Goal: Task Accomplishment & Management: Manage account settings

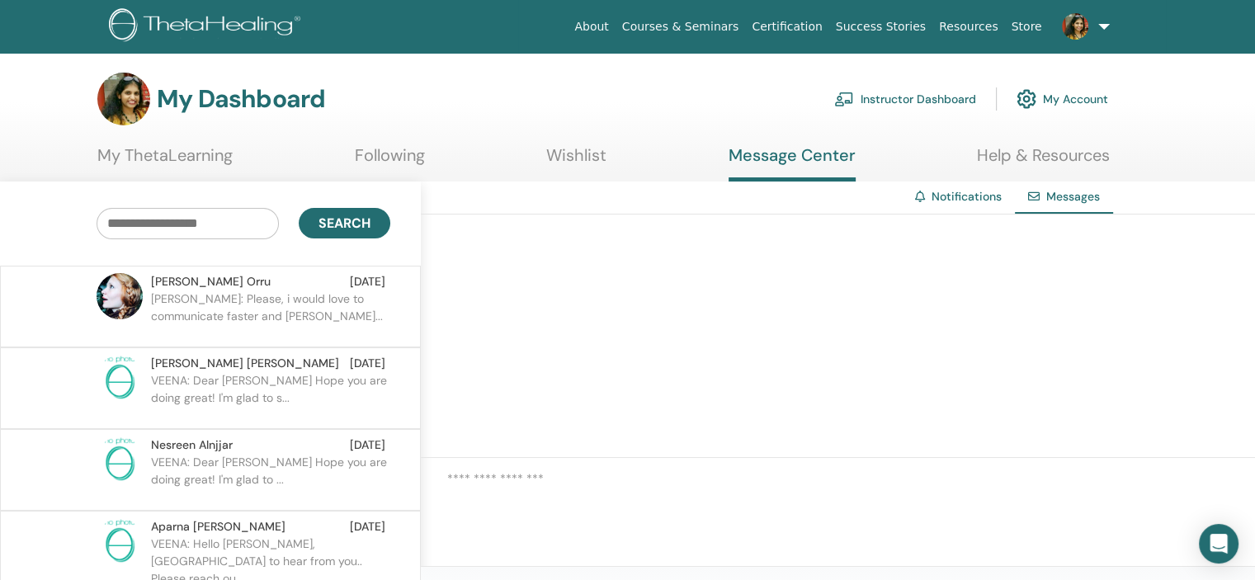
click at [329, 300] on p "Debora: Please, i would love to communicate faster and smoot..." at bounding box center [270, 314] width 239 height 49
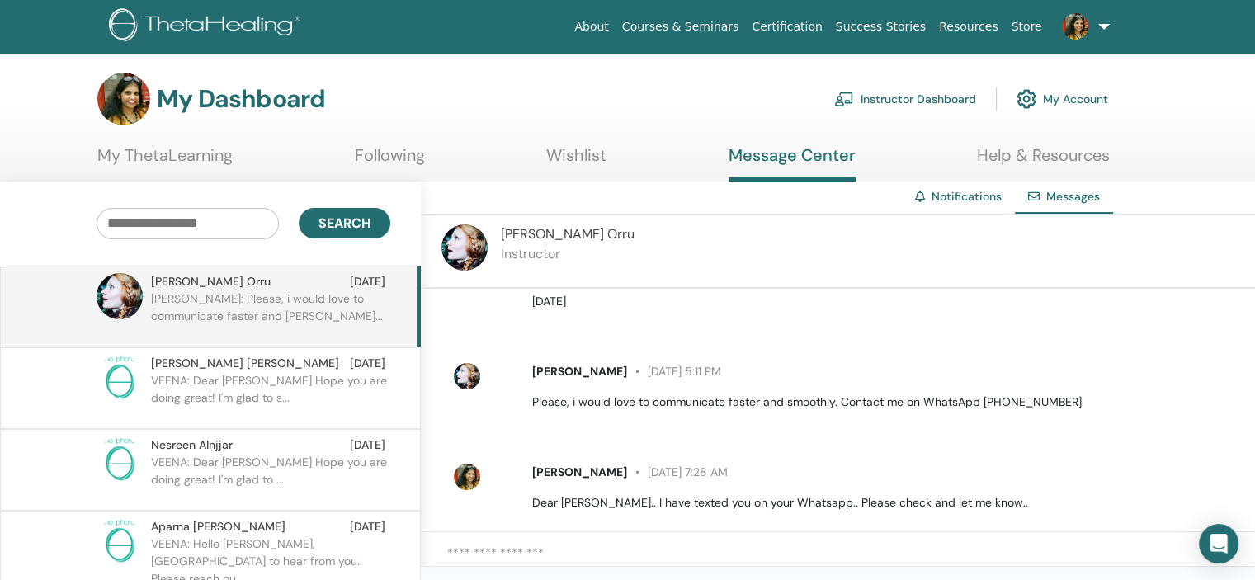
scroll to position [350, 0]
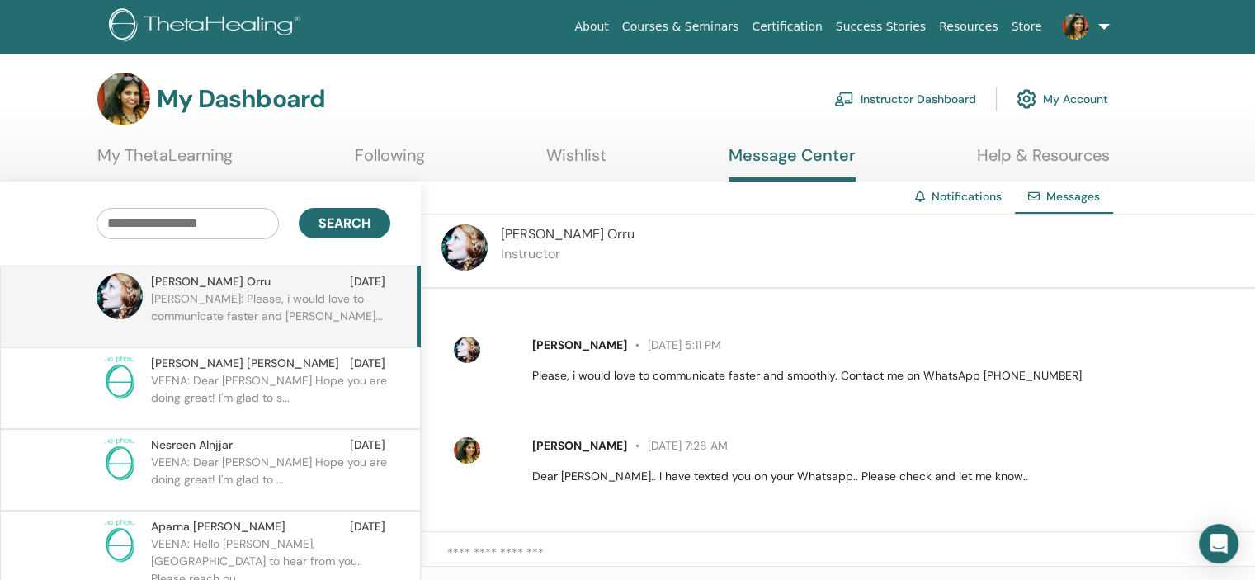
click at [539, 233] on span "Debora Orru" at bounding box center [568, 233] width 134 height 17
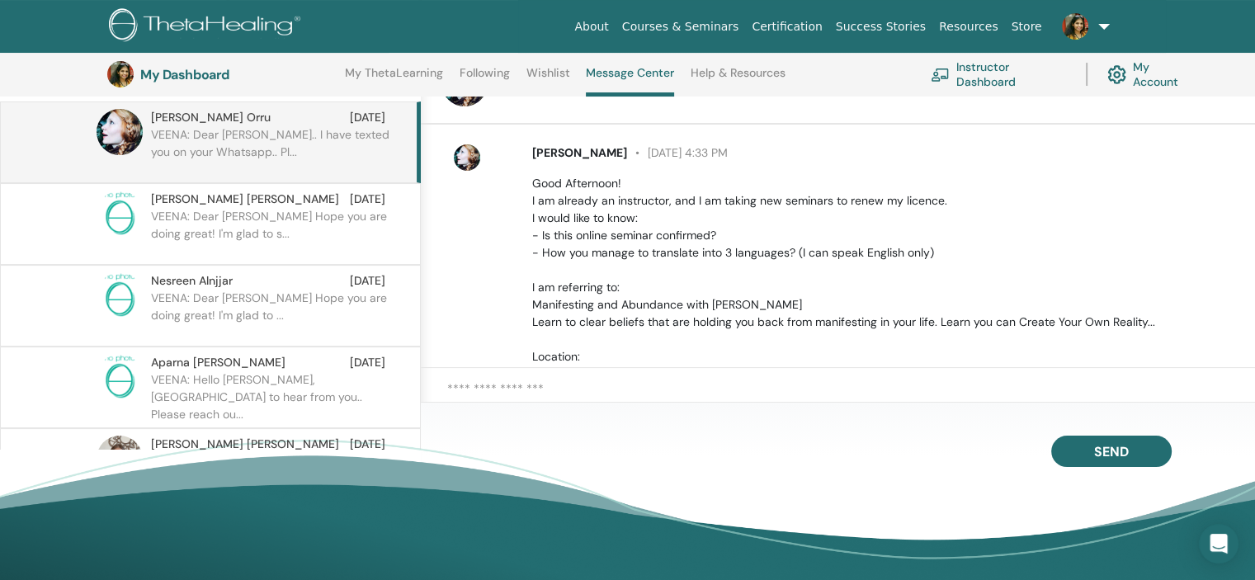
scroll to position [350, 0]
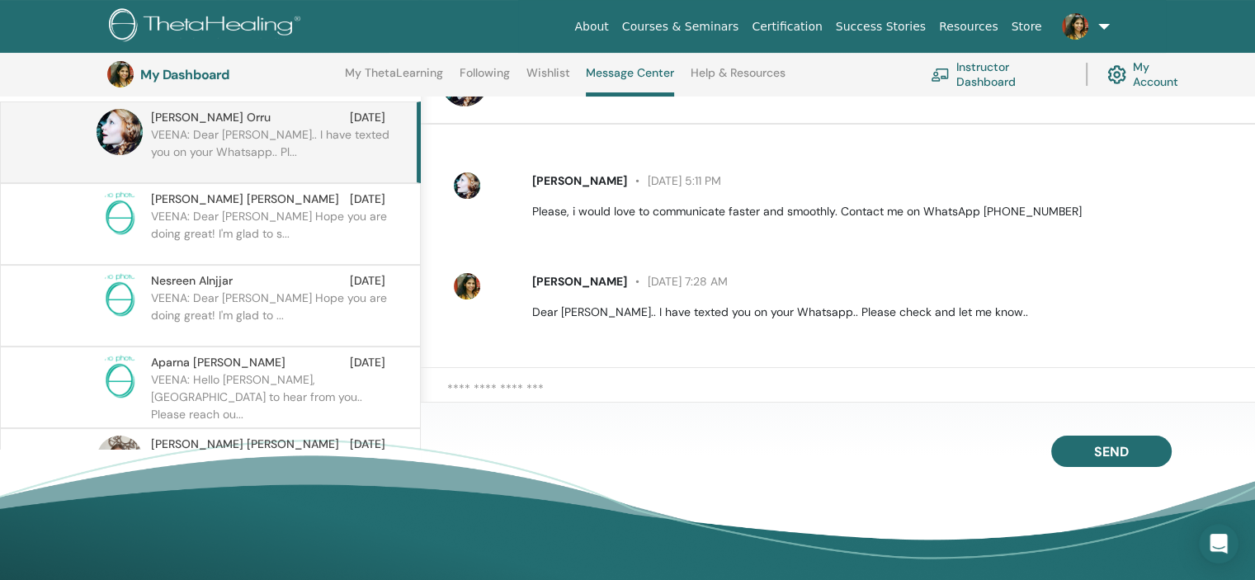
click at [978, 69] on link "Instructor Dashboard" at bounding box center [997, 74] width 135 height 36
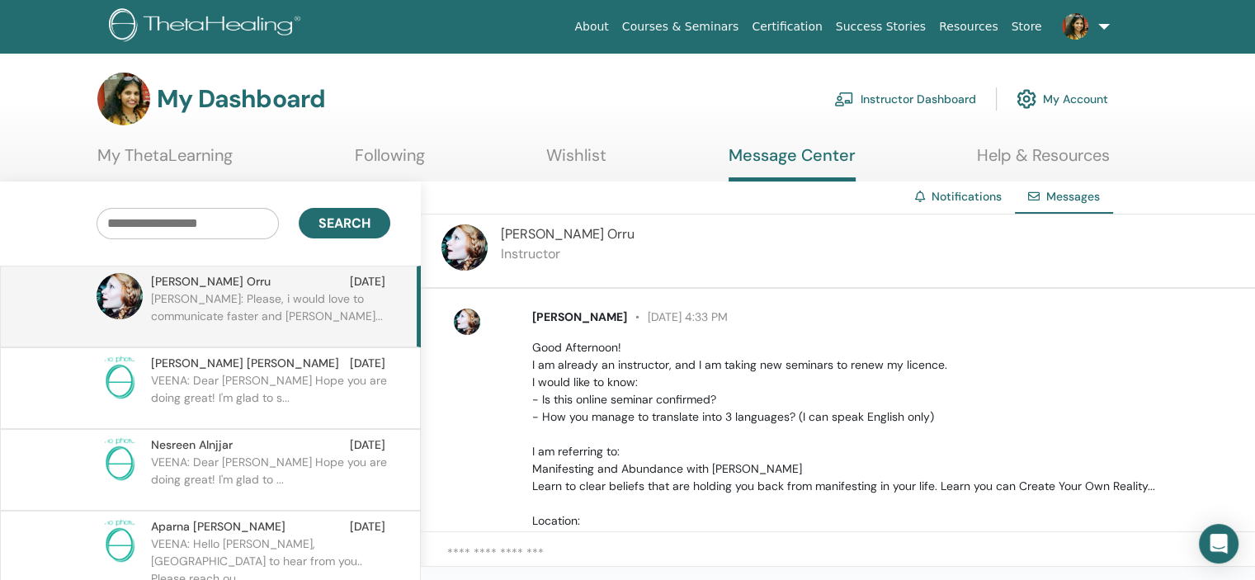
scroll to position [350, 0]
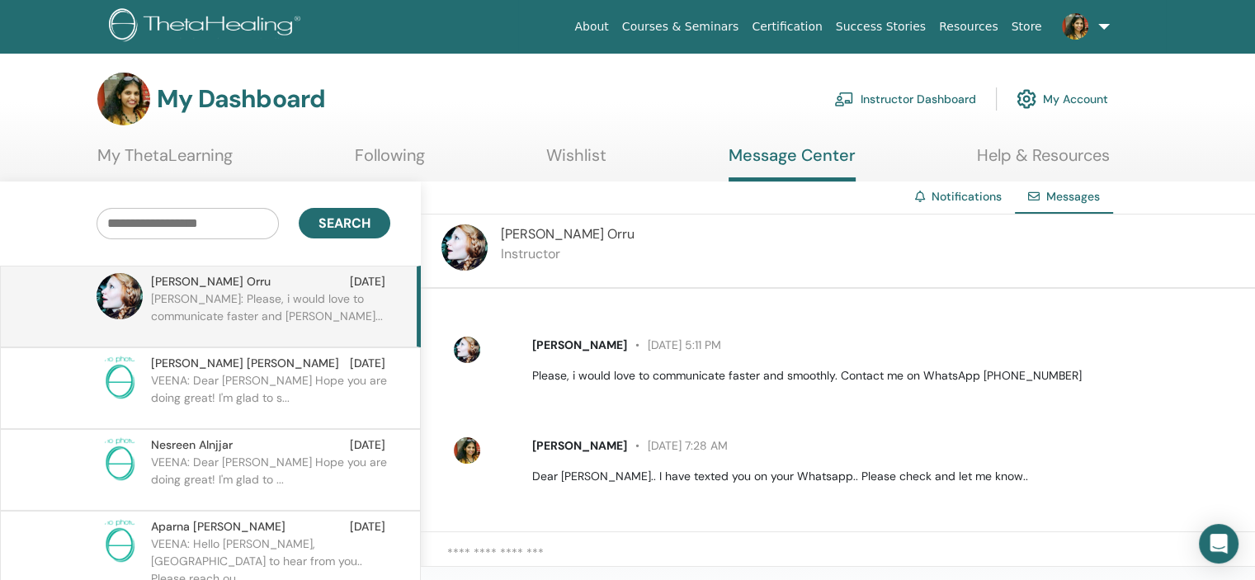
click at [957, 97] on link "Instructor Dashboard" at bounding box center [905, 99] width 142 height 36
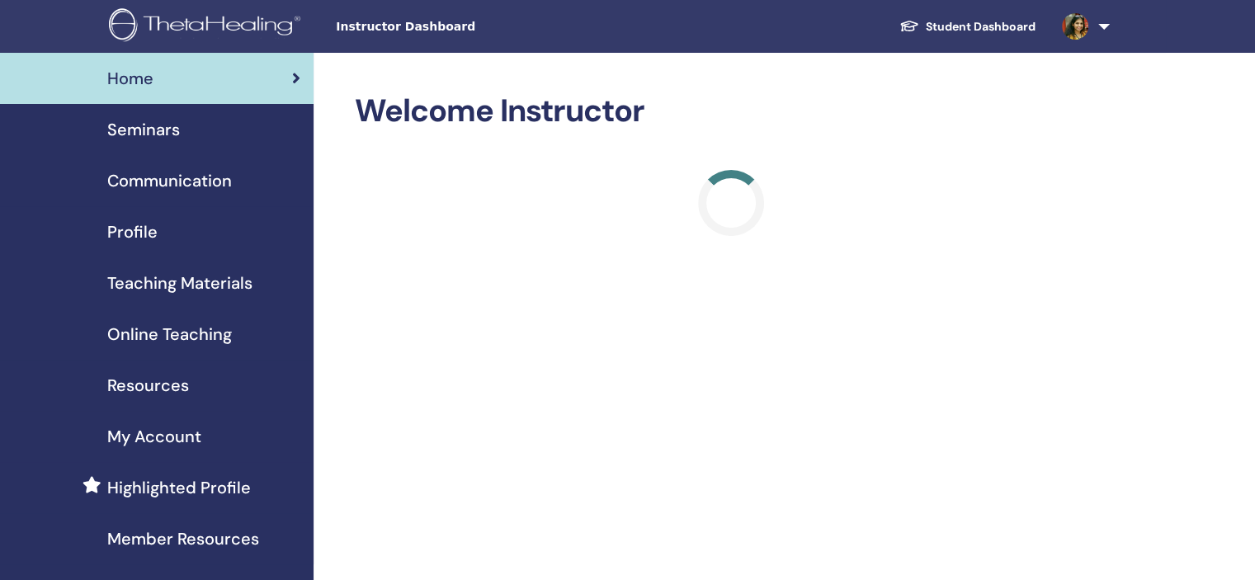
click at [244, 129] on div "Seminars" at bounding box center [156, 129] width 287 height 25
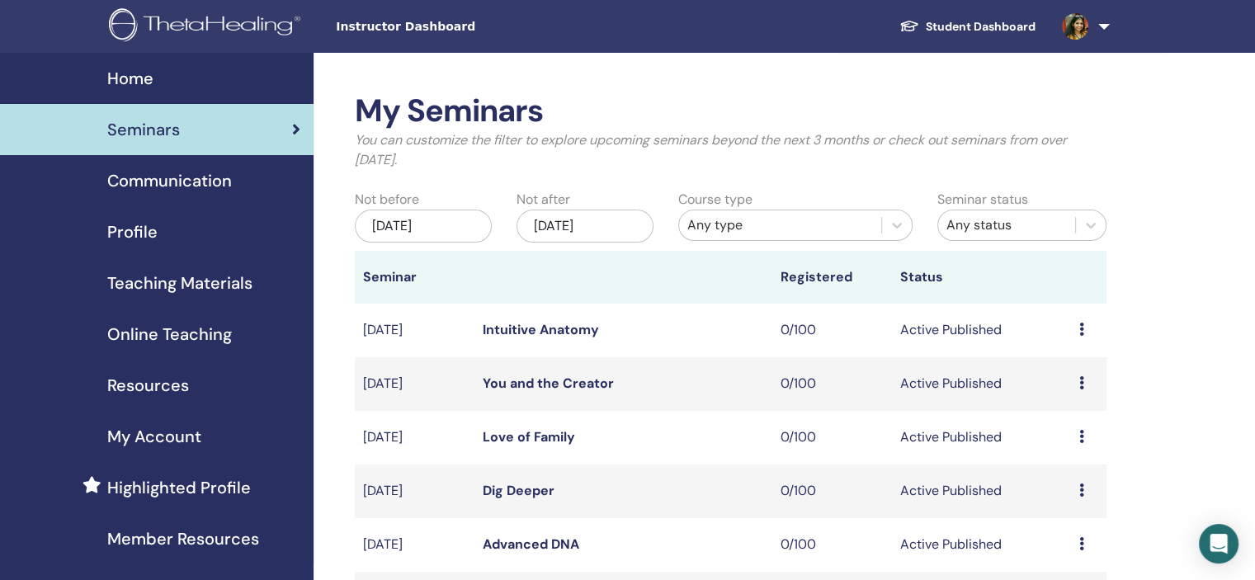
click at [581, 218] on div "Dec/29, 2025" at bounding box center [584, 226] width 137 height 33
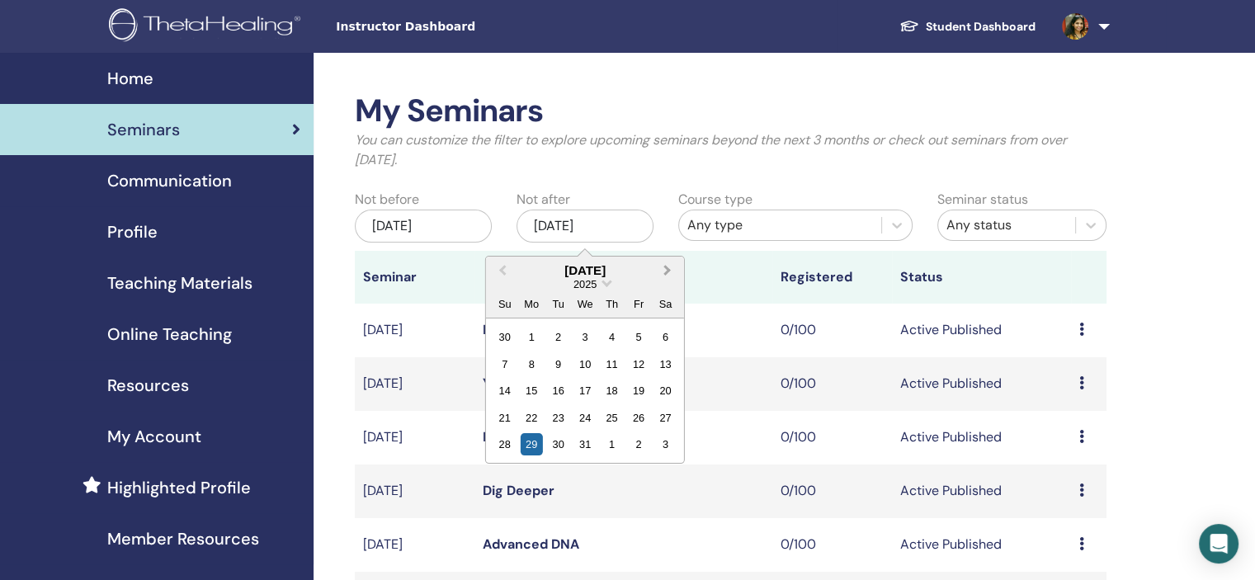
click at [659, 271] on button "Next Month" at bounding box center [669, 271] width 26 height 26
click at [670, 266] on button "Next Month" at bounding box center [669, 271] width 26 height 26
click at [669, 445] on div "4" at bounding box center [665, 444] width 22 height 22
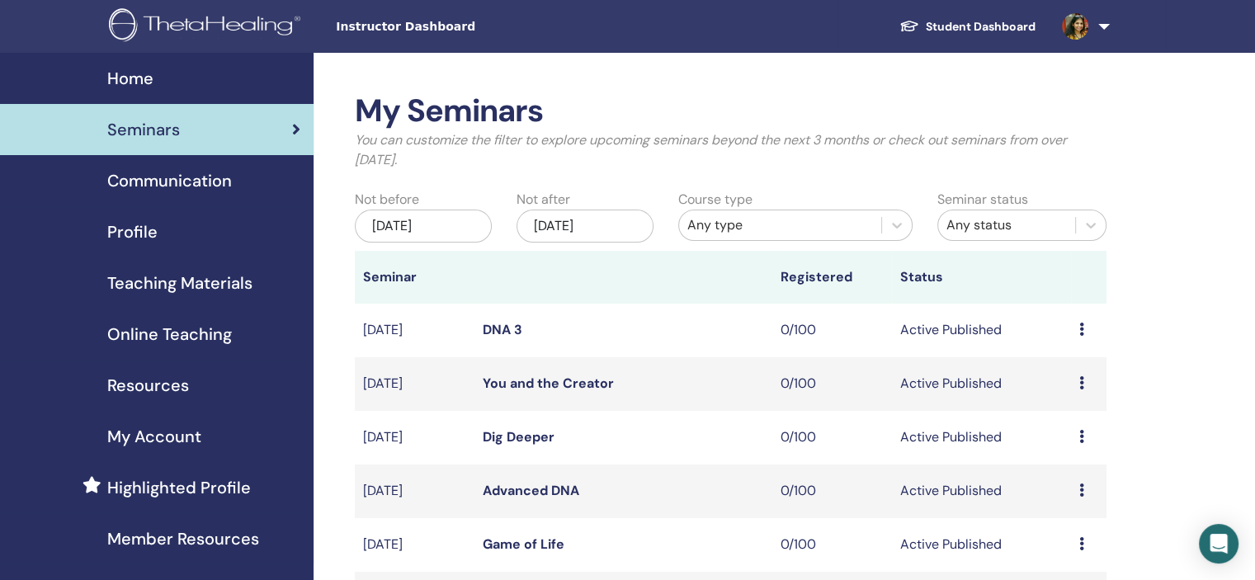
click at [450, 210] on div "Jun/29, 2025" at bounding box center [423, 226] width 137 height 33
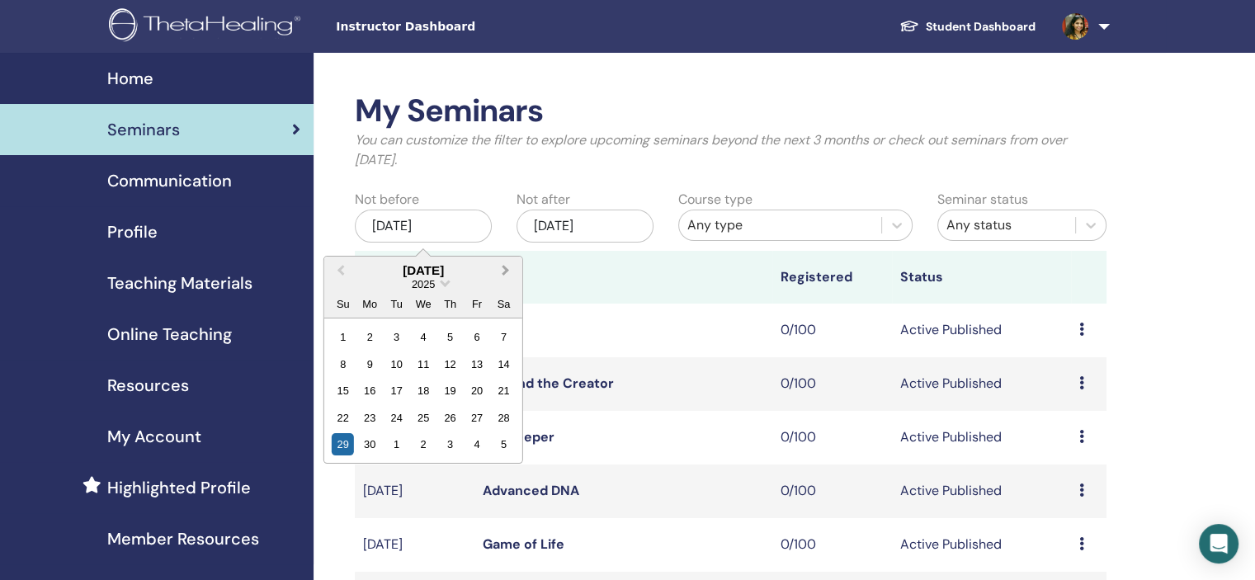
click at [506, 270] on span "Next Month" at bounding box center [506, 269] width 0 height 17
click at [447, 388] on div "18" at bounding box center [450, 390] width 22 height 22
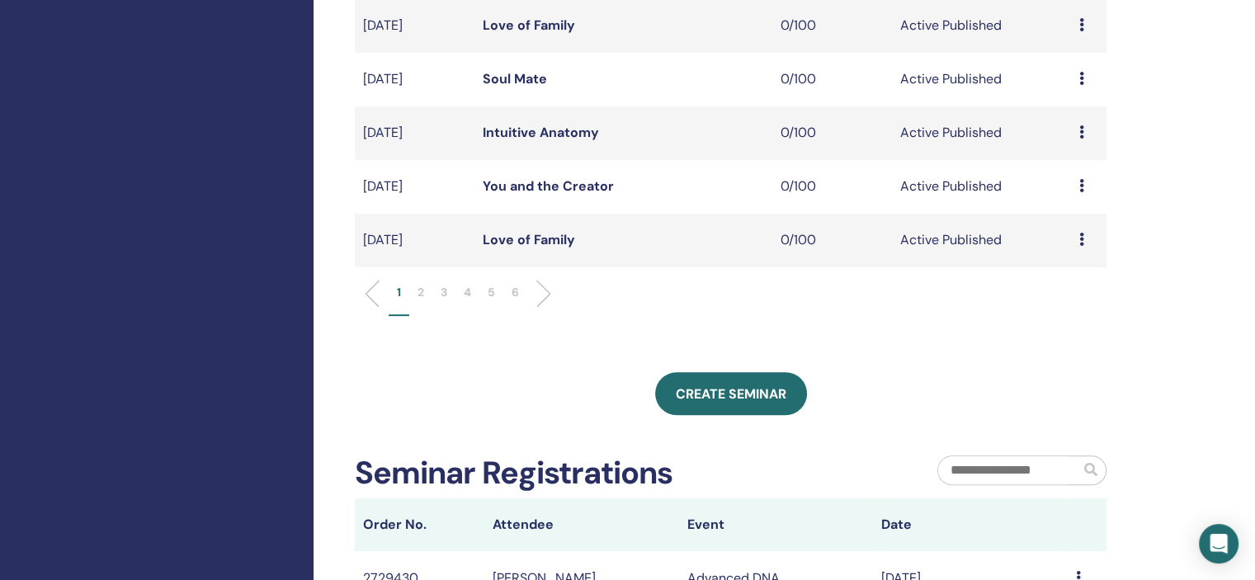
scroll to position [577, 0]
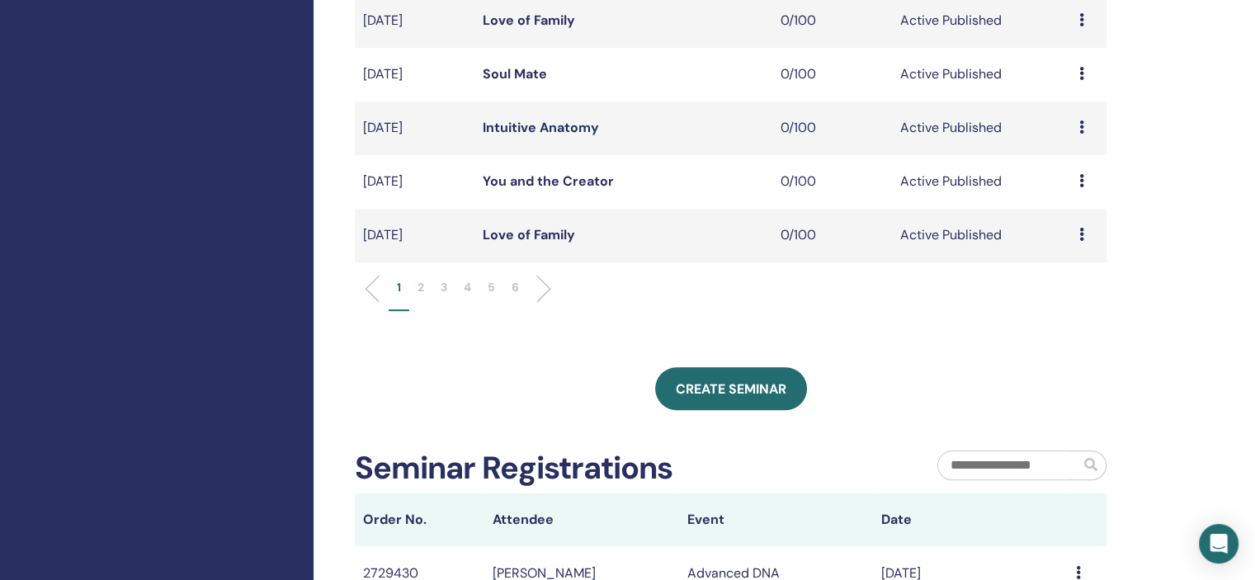
click at [519, 285] on li "6" at bounding box center [515, 295] width 24 height 32
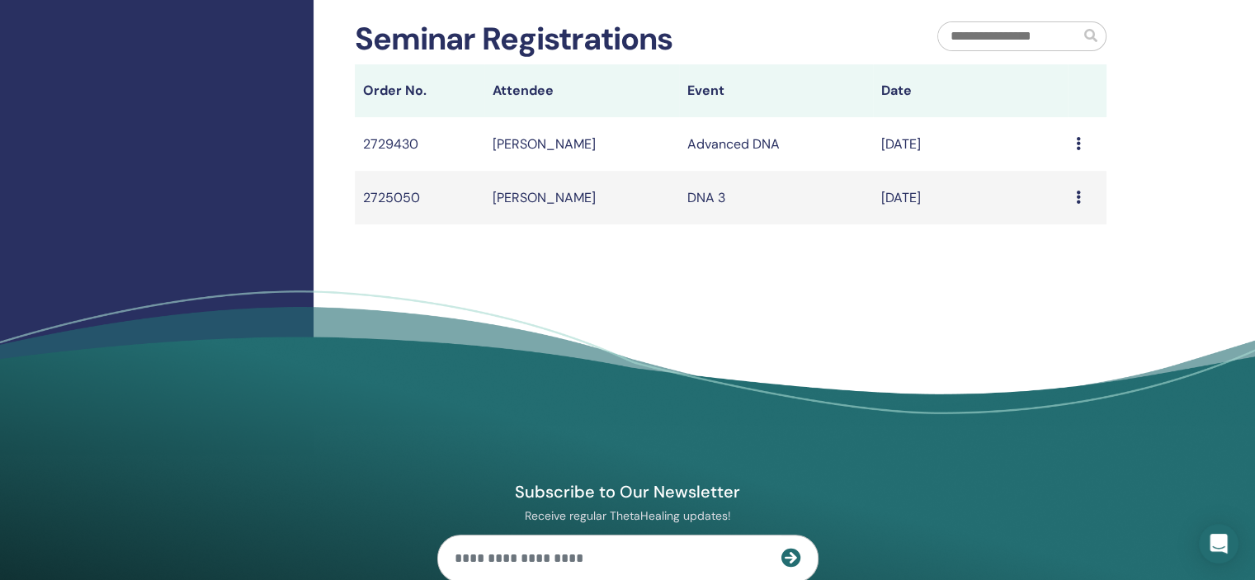
scroll to position [82, 0]
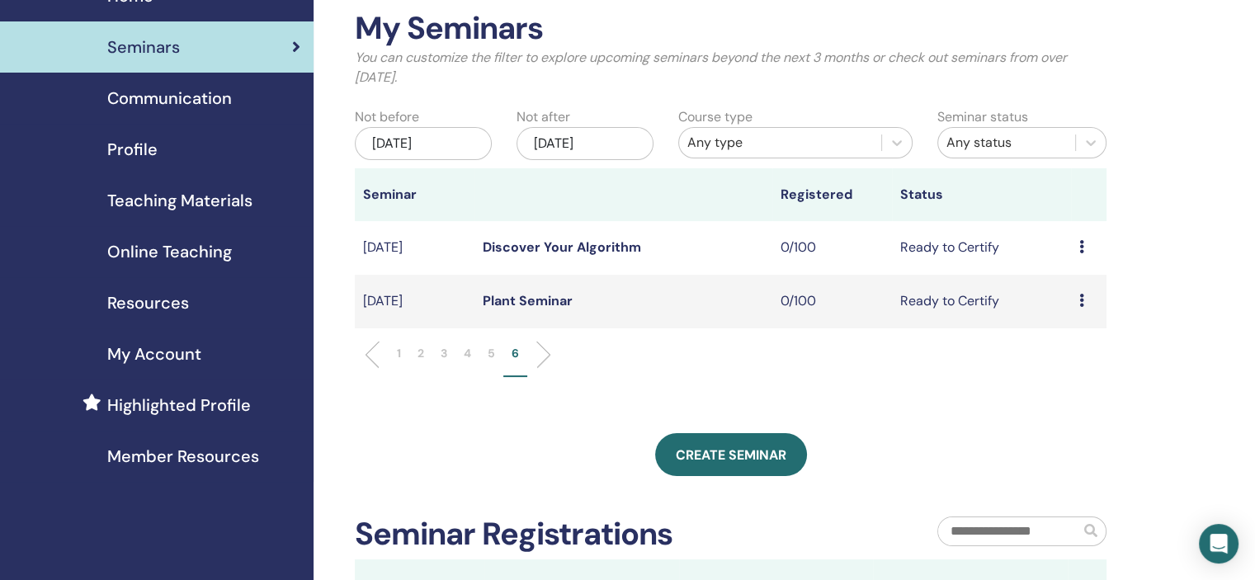
click at [486, 362] on li "5" at bounding box center [491, 361] width 24 height 32
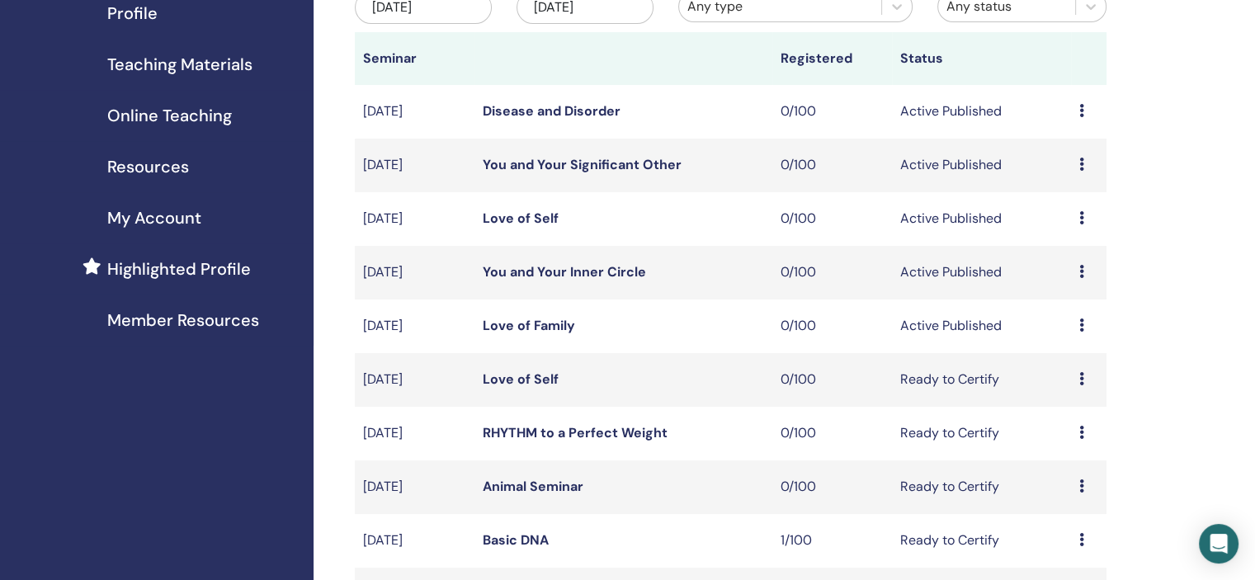
scroll to position [412, 0]
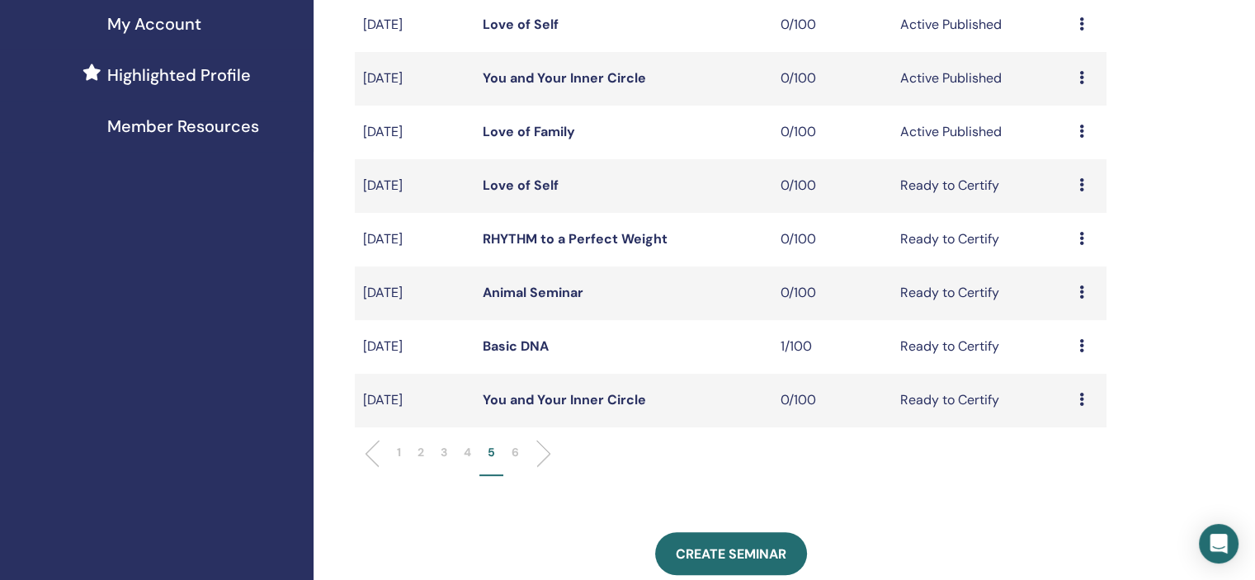
click at [1083, 127] on div "Preview Edit Attendees Cancel" at bounding box center [1088, 132] width 19 height 20
click at [1055, 167] on link "Edit" at bounding box center [1052, 165] width 24 height 17
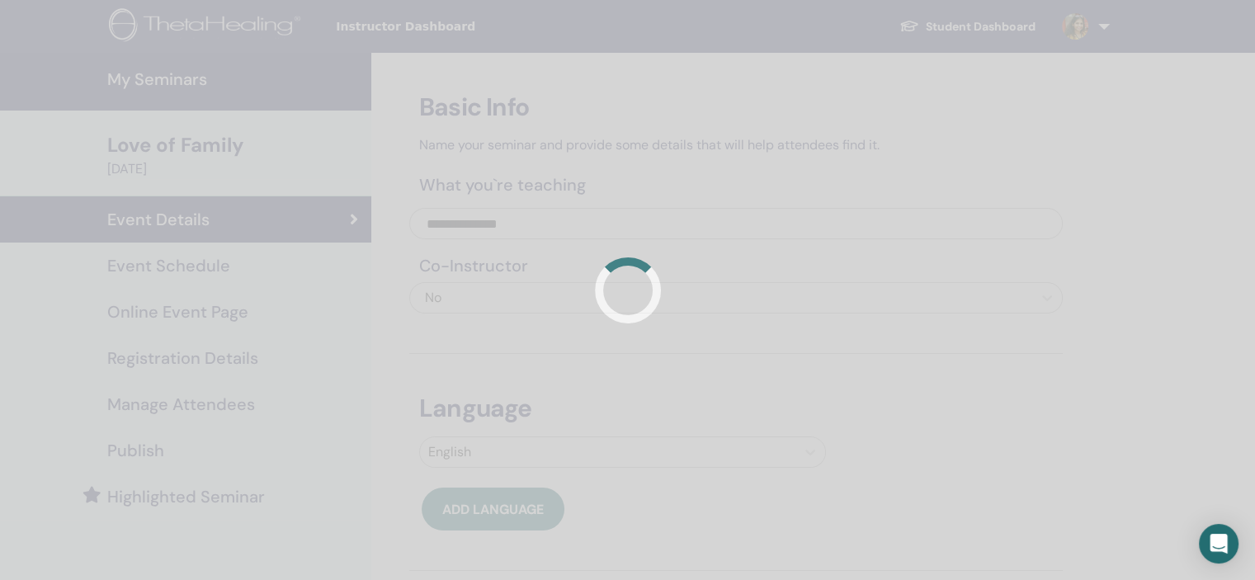
click at [181, 273] on div at bounding box center [627, 290] width 1255 height 580
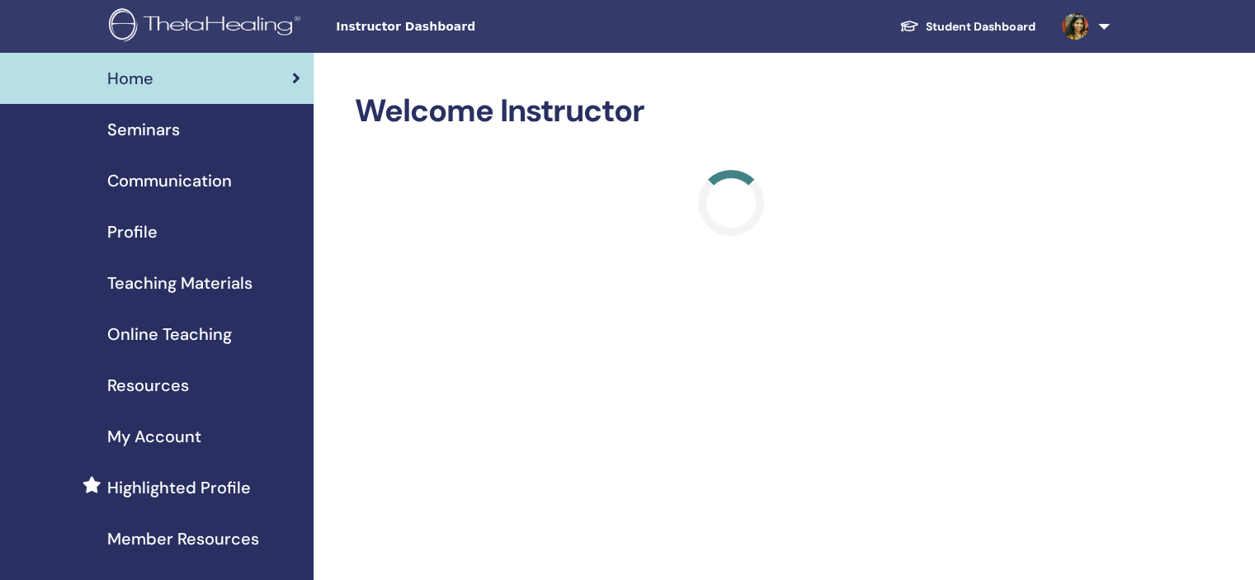
click at [205, 137] on div "Seminars" at bounding box center [156, 129] width 287 height 25
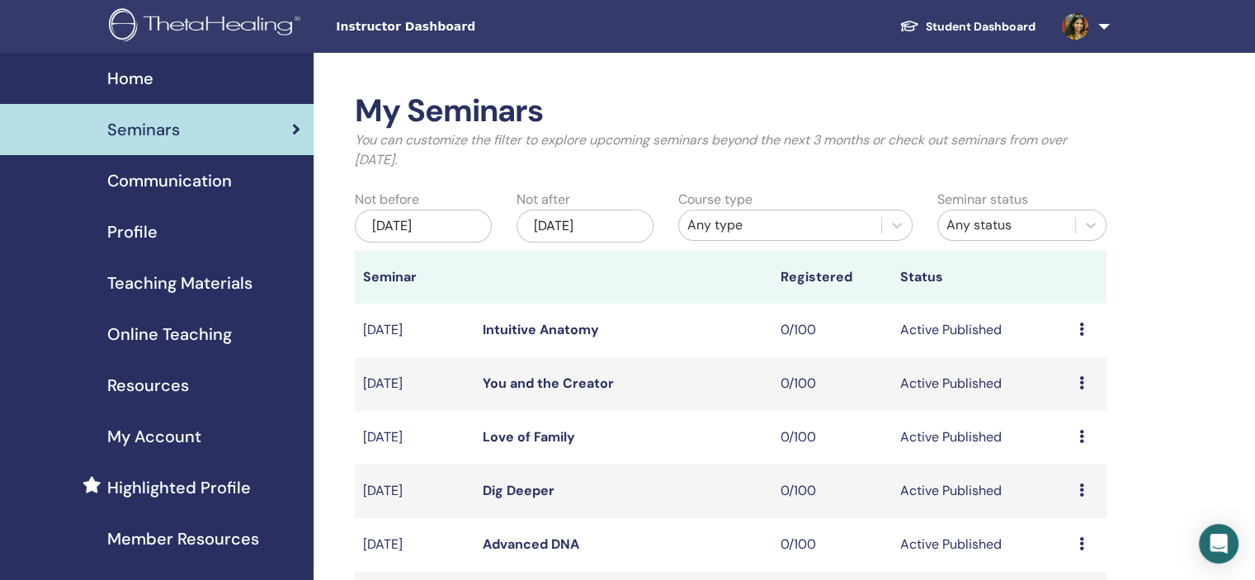
click at [167, 224] on div "Profile" at bounding box center [156, 231] width 287 height 25
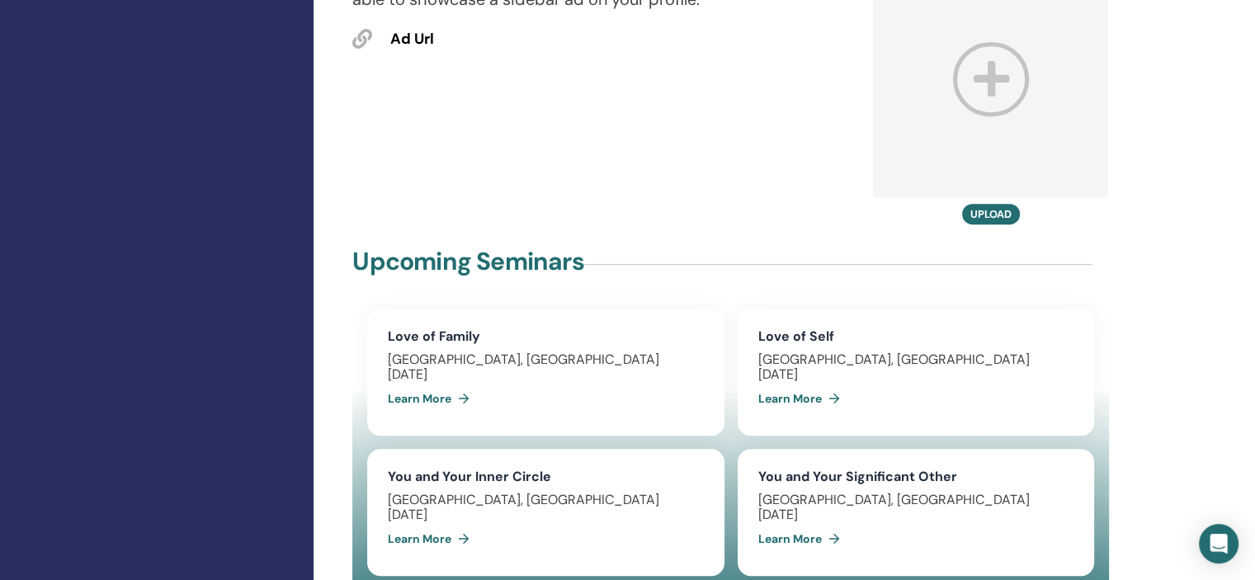
scroll to position [1072, 0]
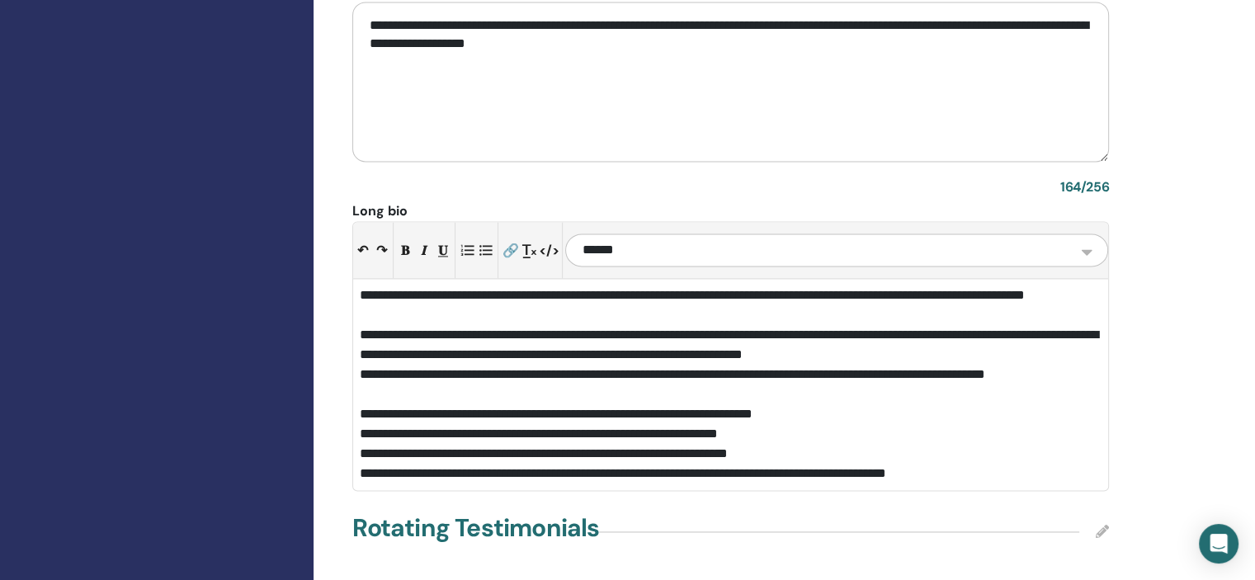
scroll to position [2227, 0]
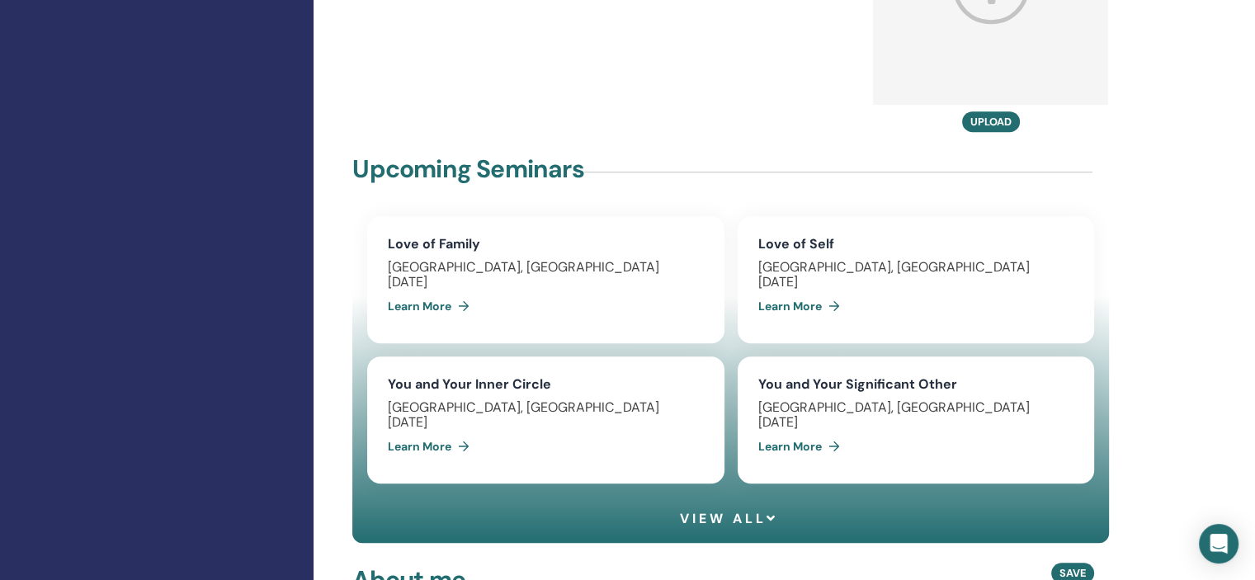
scroll to position [1155, 0]
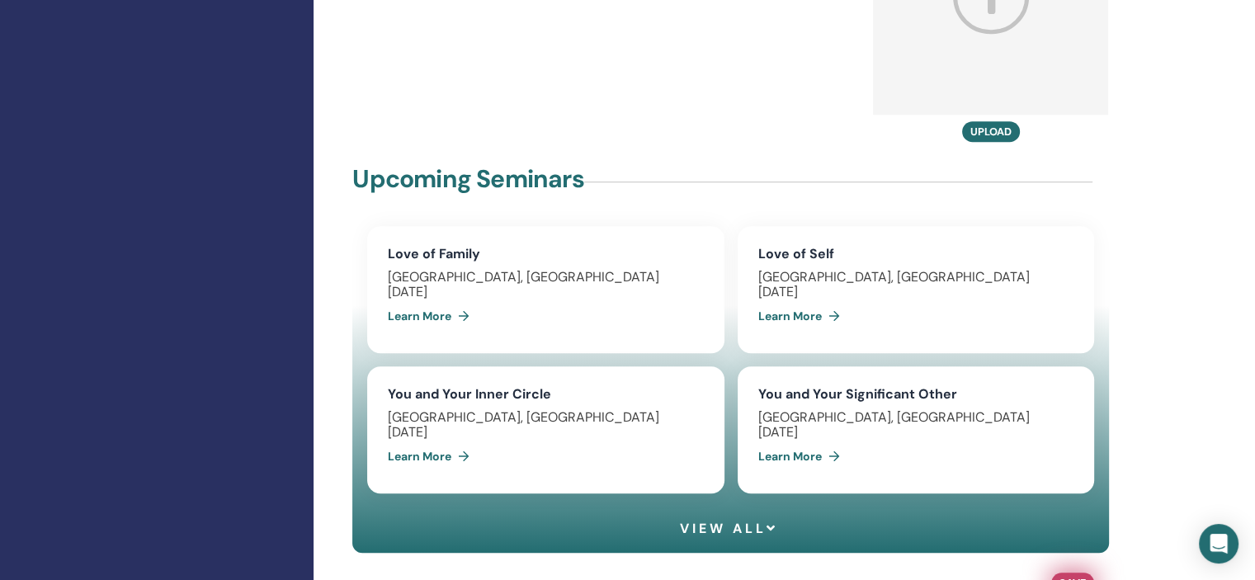
click at [1069, 574] on span "Save" at bounding box center [1072, 582] width 26 height 17
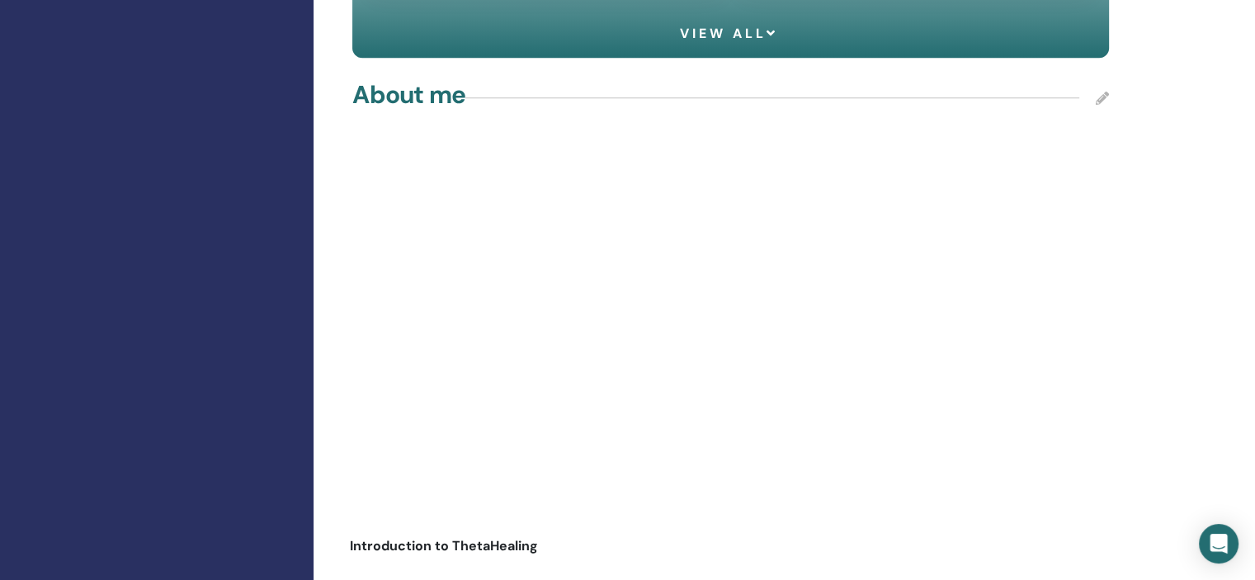
scroll to position [1237, 0]
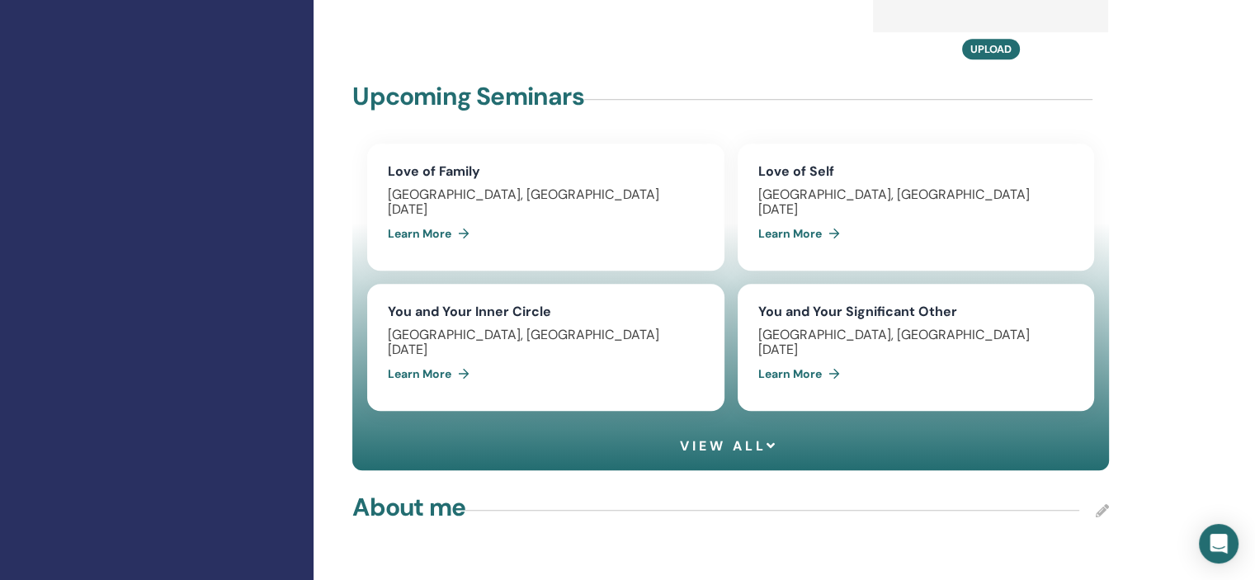
click at [1098, 504] on icon at bounding box center [1101, 510] width 13 height 13
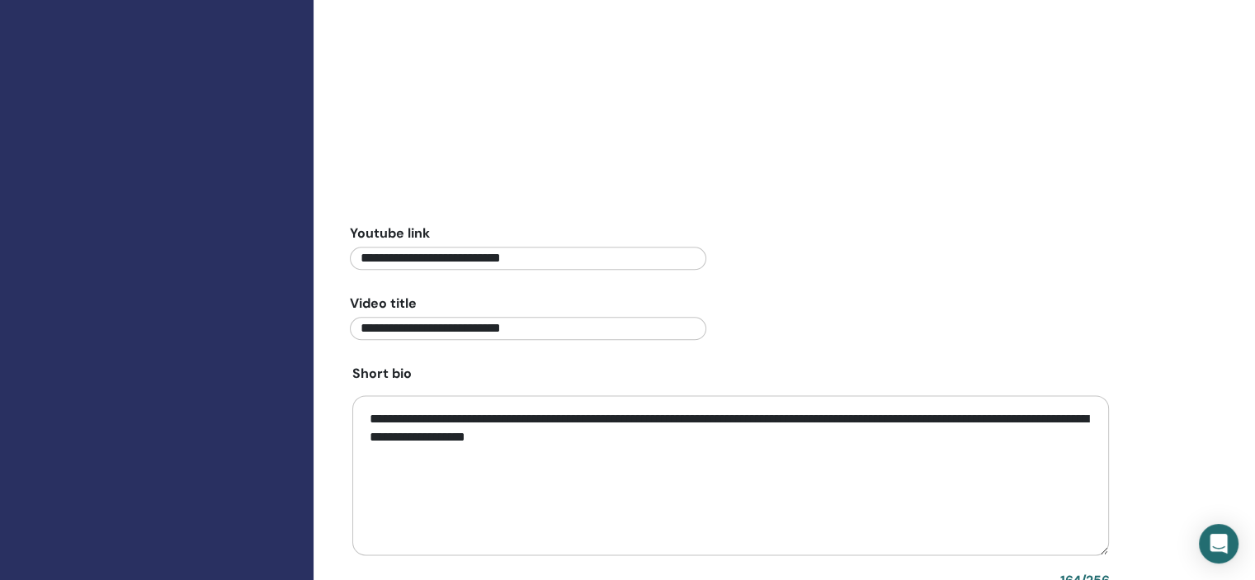
scroll to position [1980, 0]
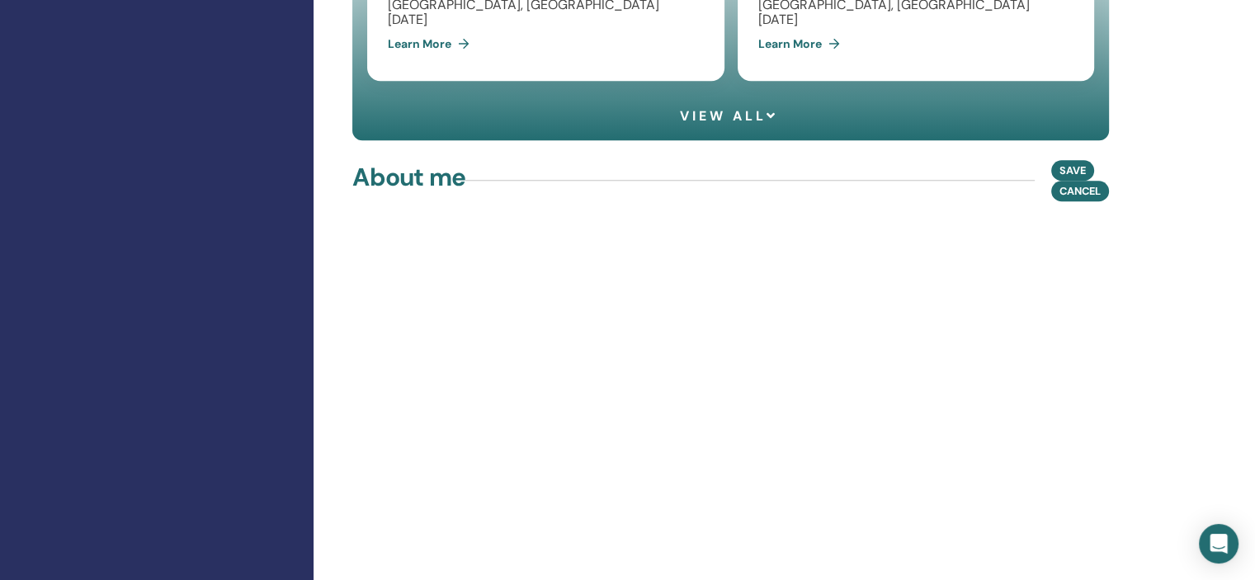
scroll to position [1155, 0]
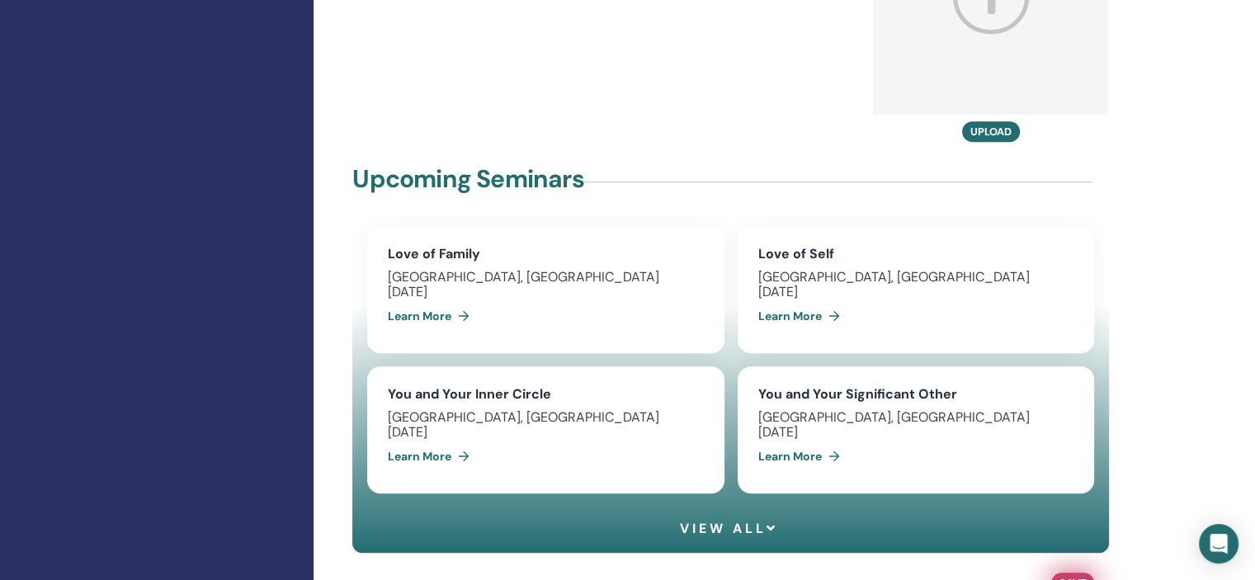
click at [1075, 574] on span "Save" at bounding box center [1072, 582] width 26 height 17
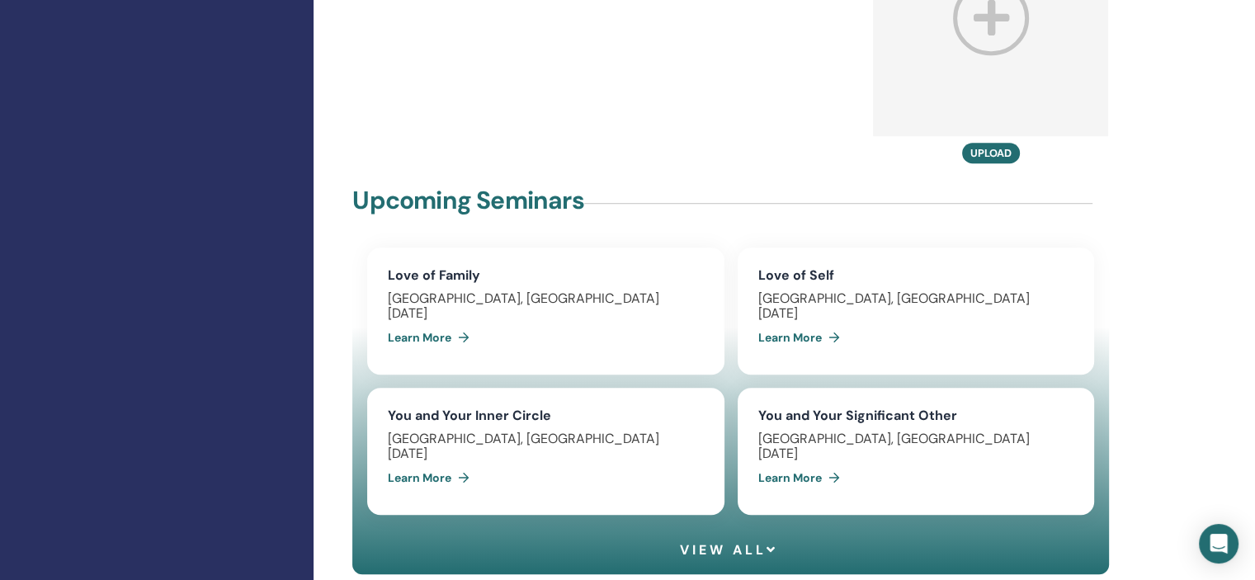
scroll to position [1320, 0]
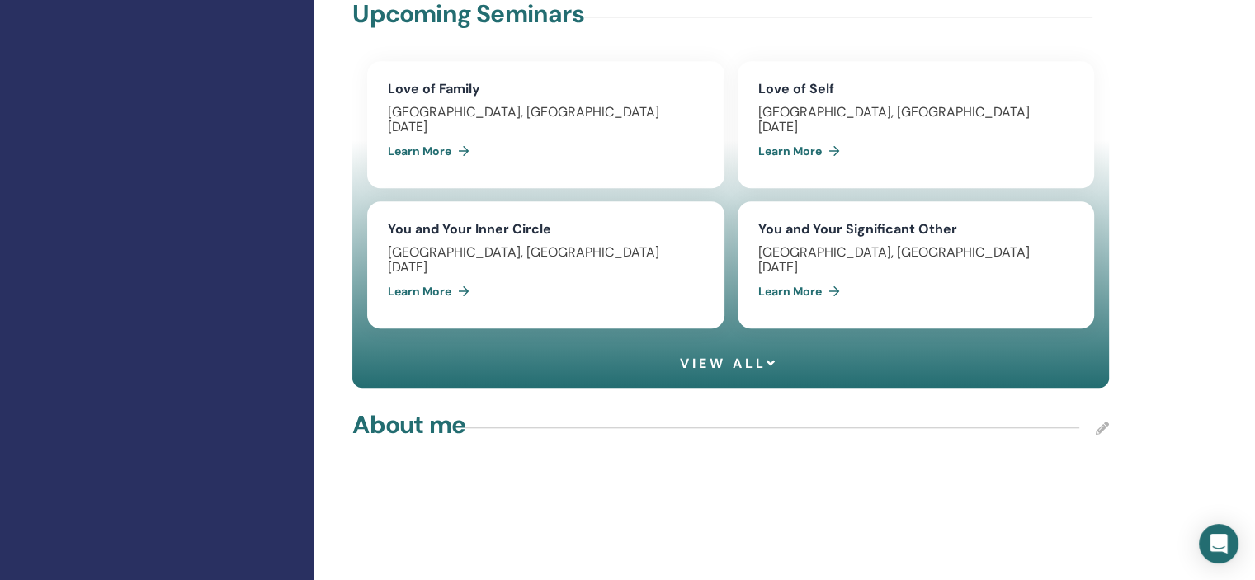
click at [1105, 421] on icon at bounding box center [1101, 427] width 13 height 13
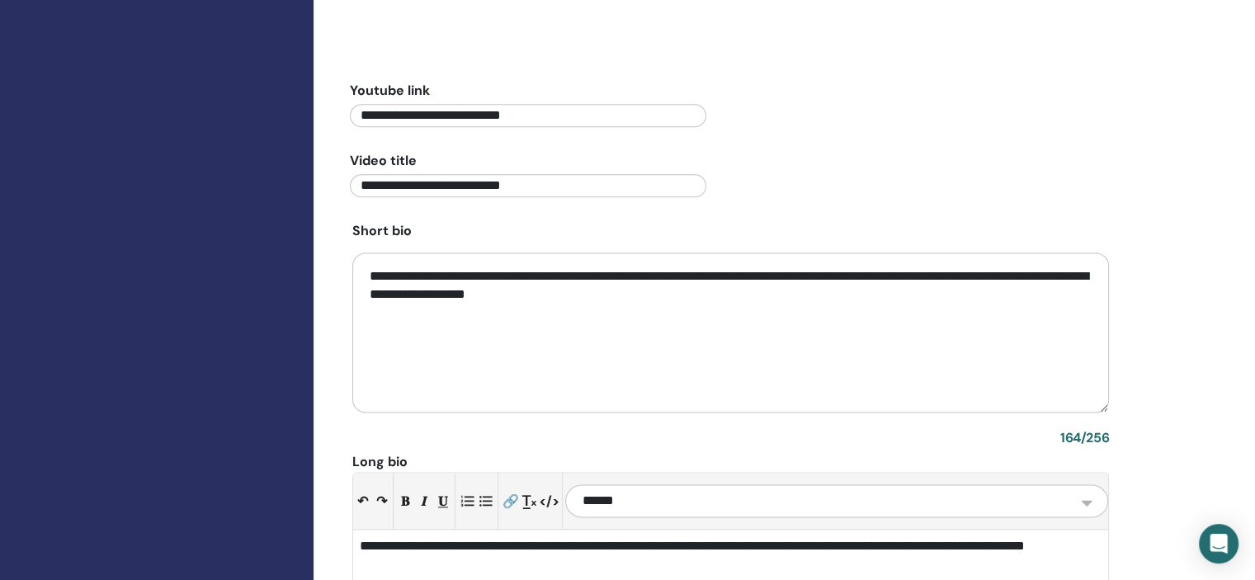
scroll to position [2145, 0]
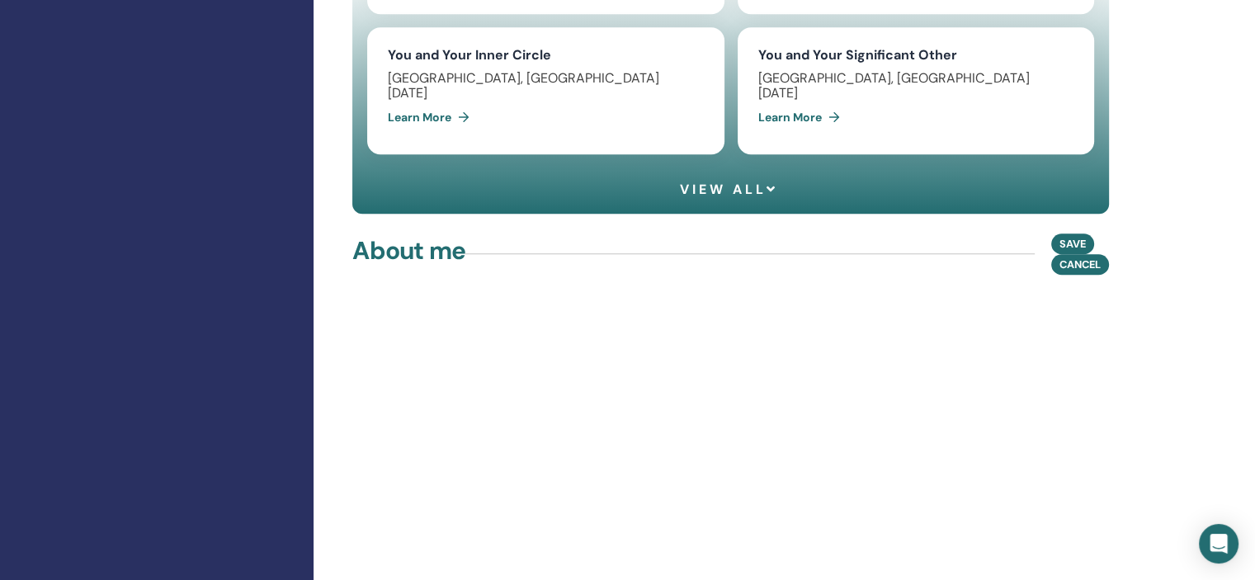
scroll to position [1320, 0]
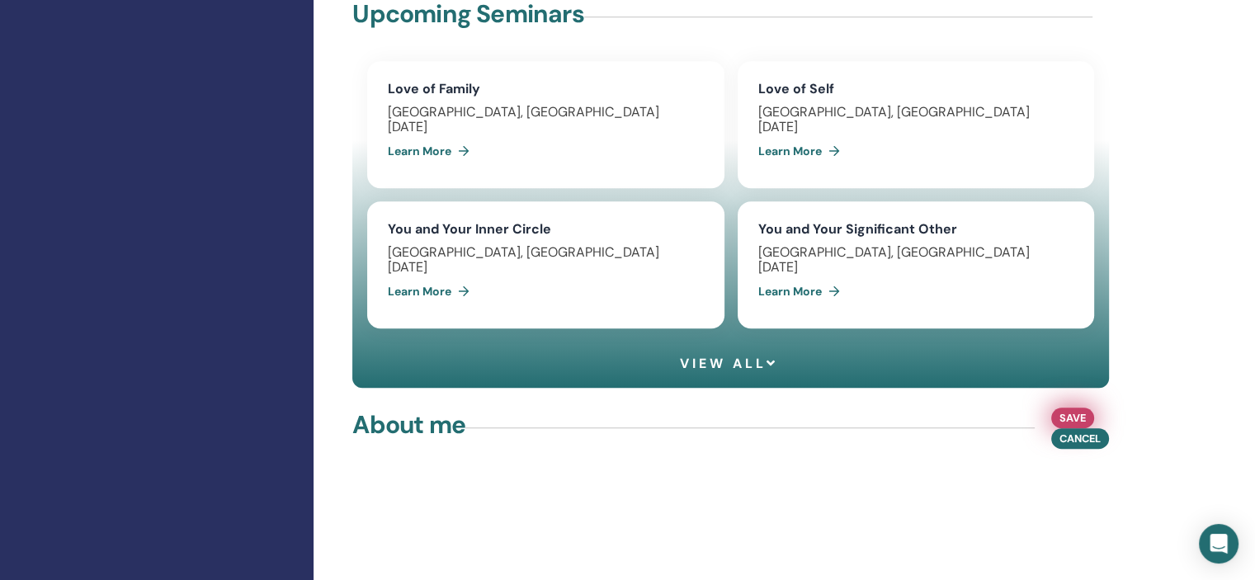
click at [1055, 407] on button "Save" at bounding box center [1072, 417] width 43 height 21
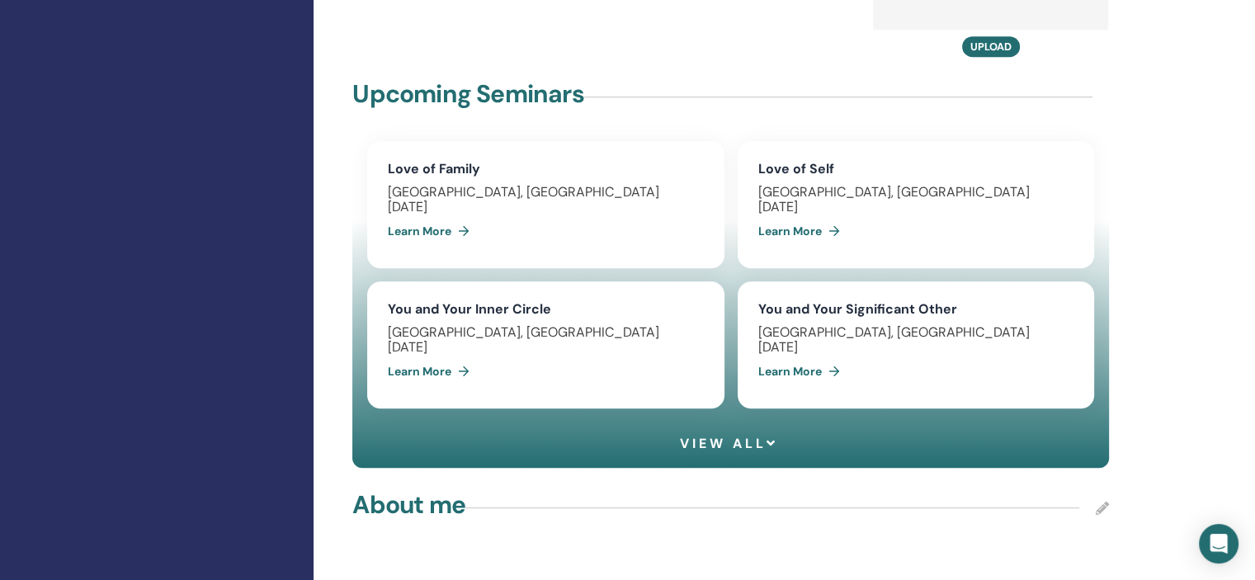
scroll to position [1237, 0]
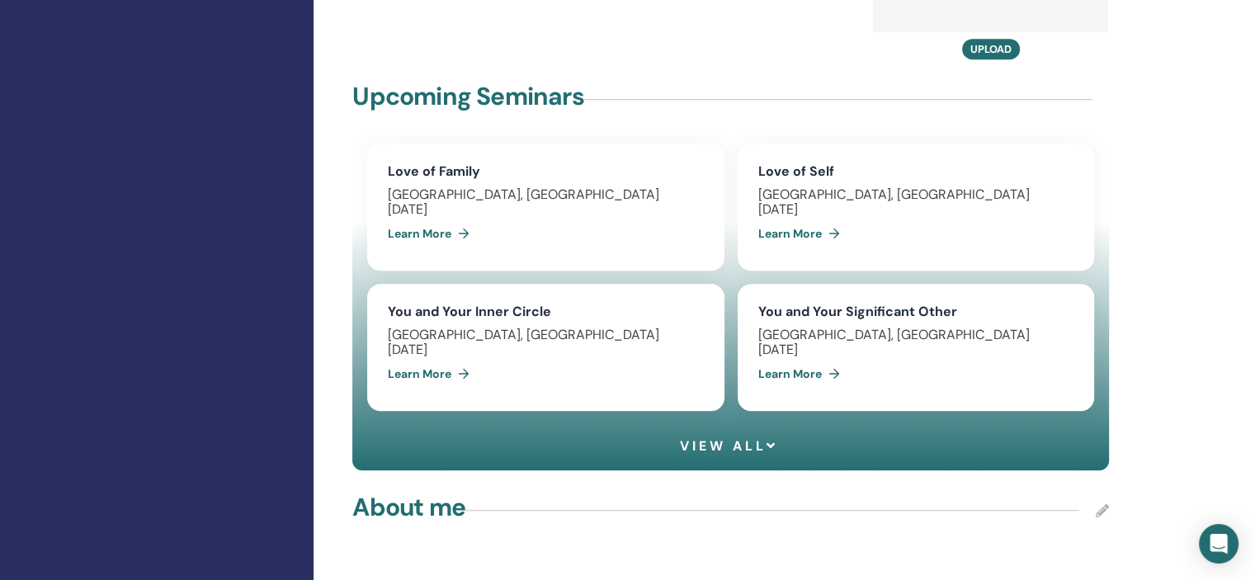
click at [1108, 504] on icon at bounding box center [1101, 510] width 13 height 13
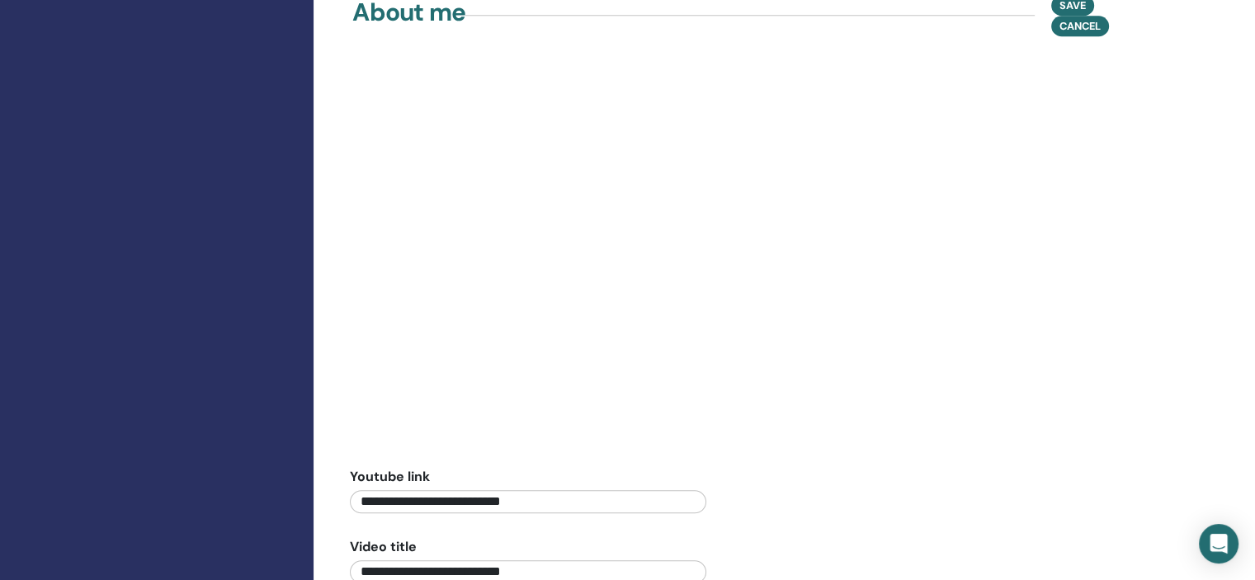
scroll to position [2145, 0]
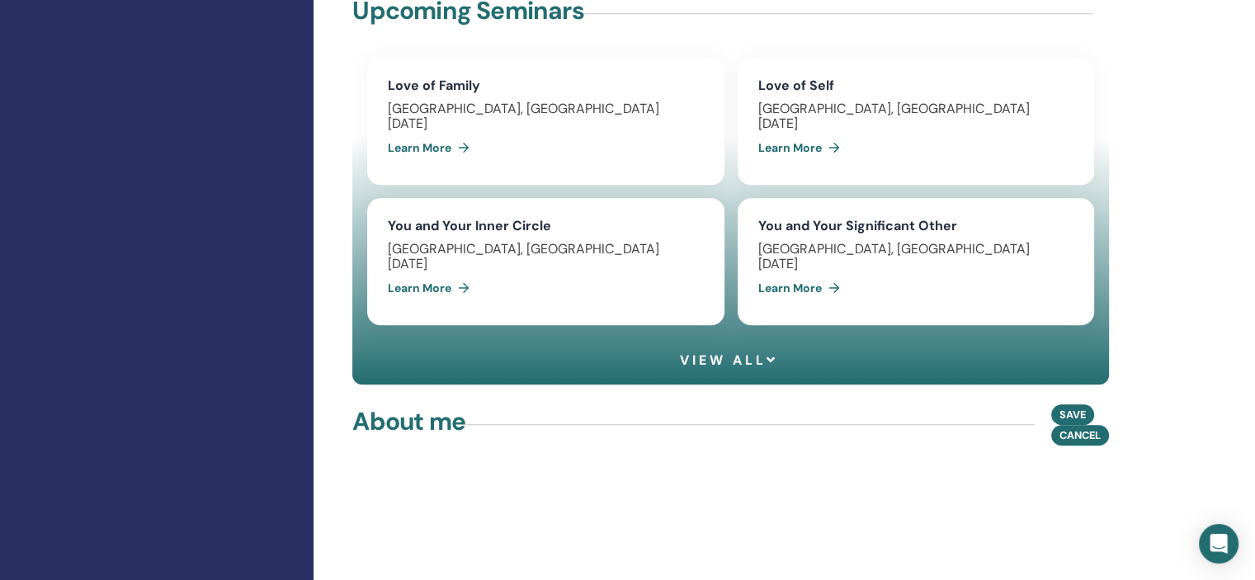
scroll to position [1320, 0]
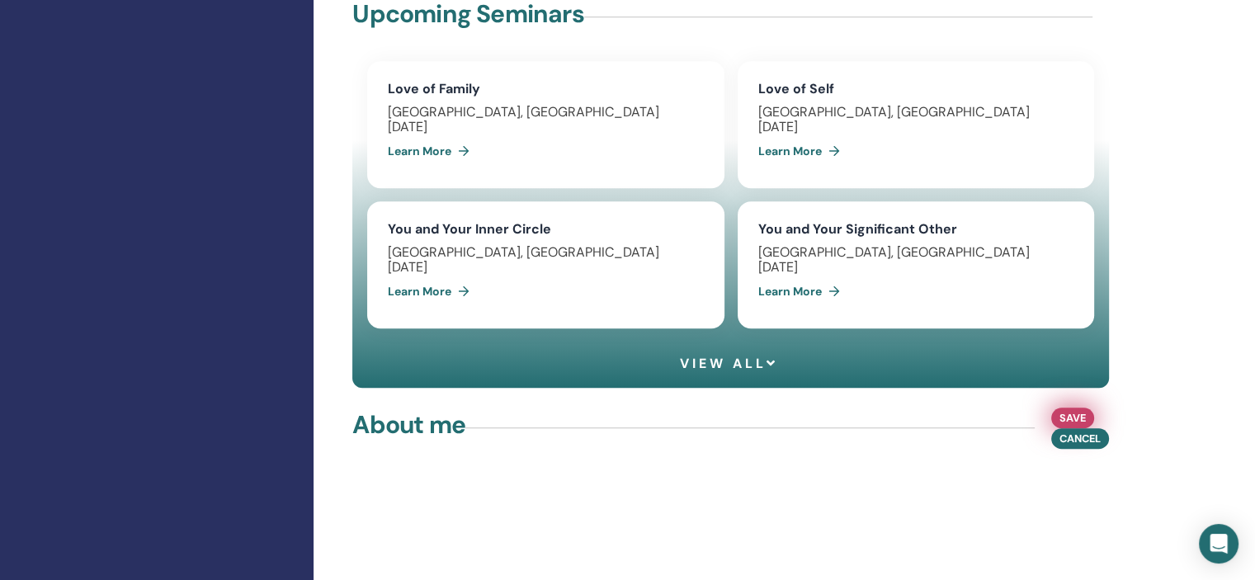
click at [1071, 409] on span "Save" at bounding box center [1072, 417] width 26 height 17
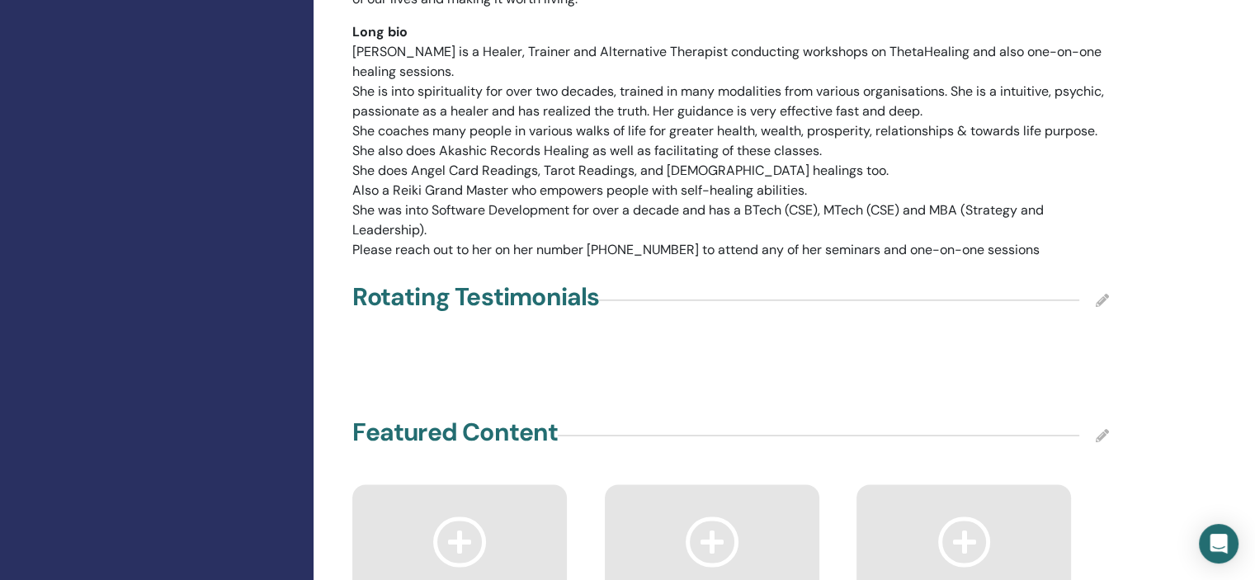
scroll to position [2309, 0]
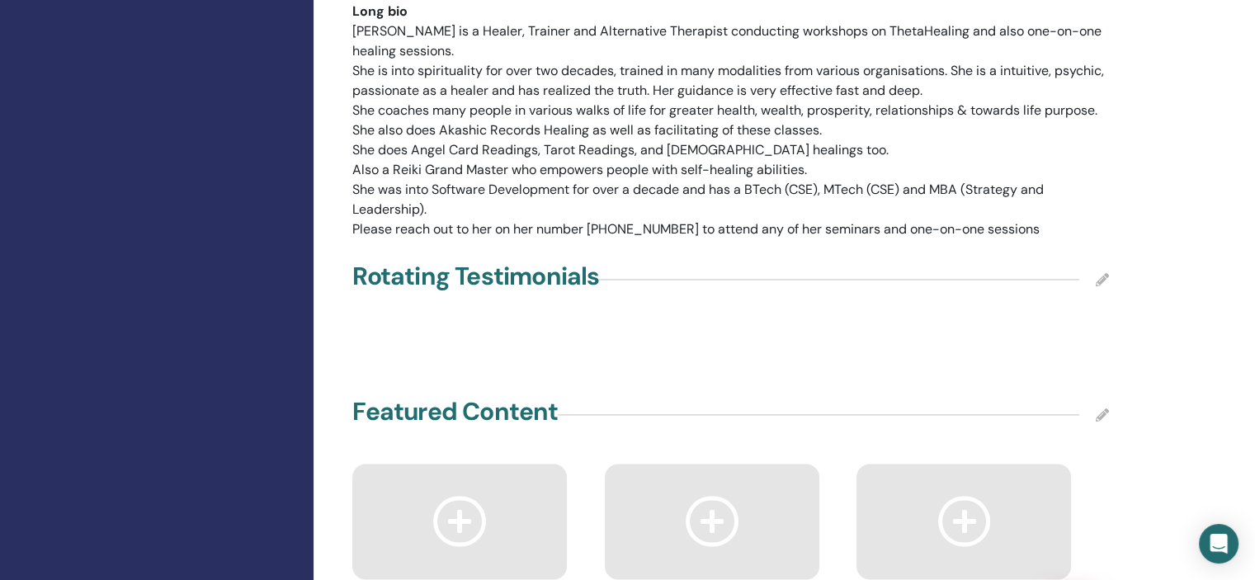
type input "**********"
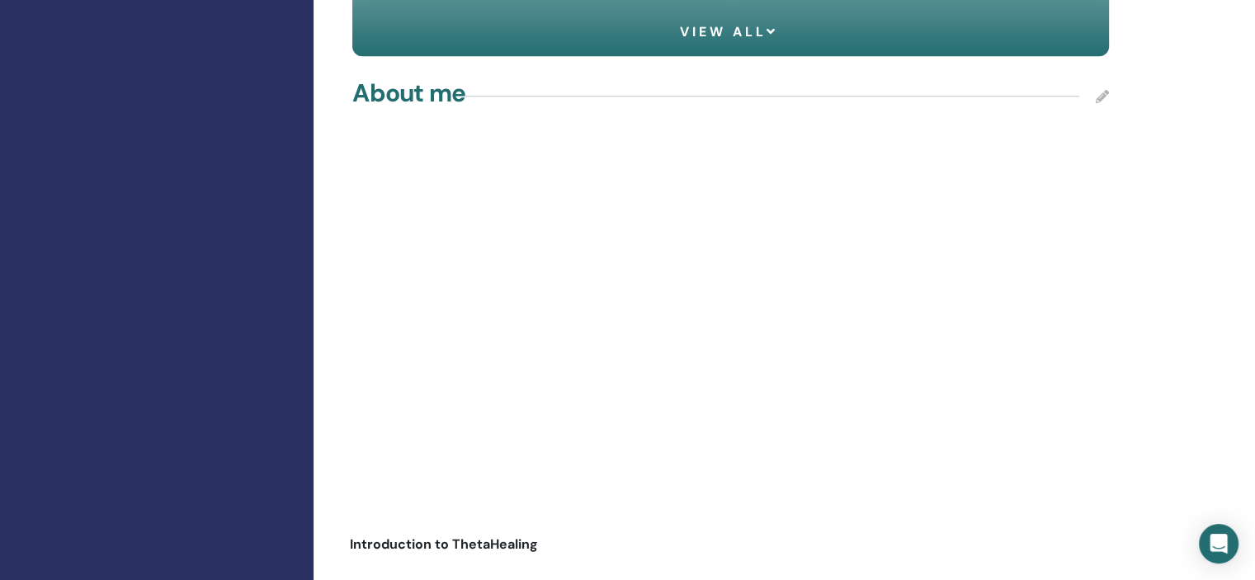
scroll to position [1650, 0]
